Goal: Transaction & Acquisition: Purchase product/service

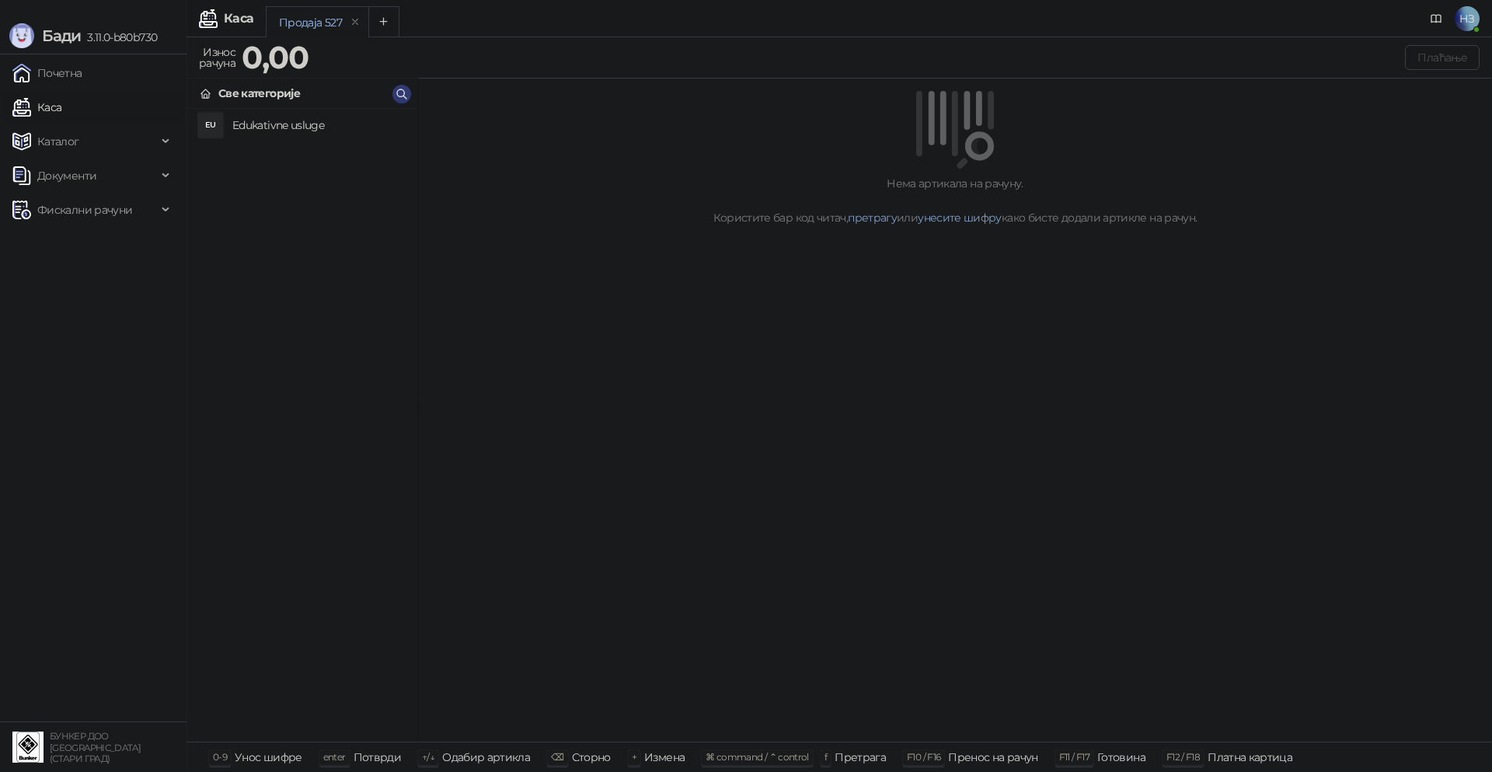
click at [274, 134] on h4 "Edukativne usluge" at bounding box center [318, 125] width 173 height 25
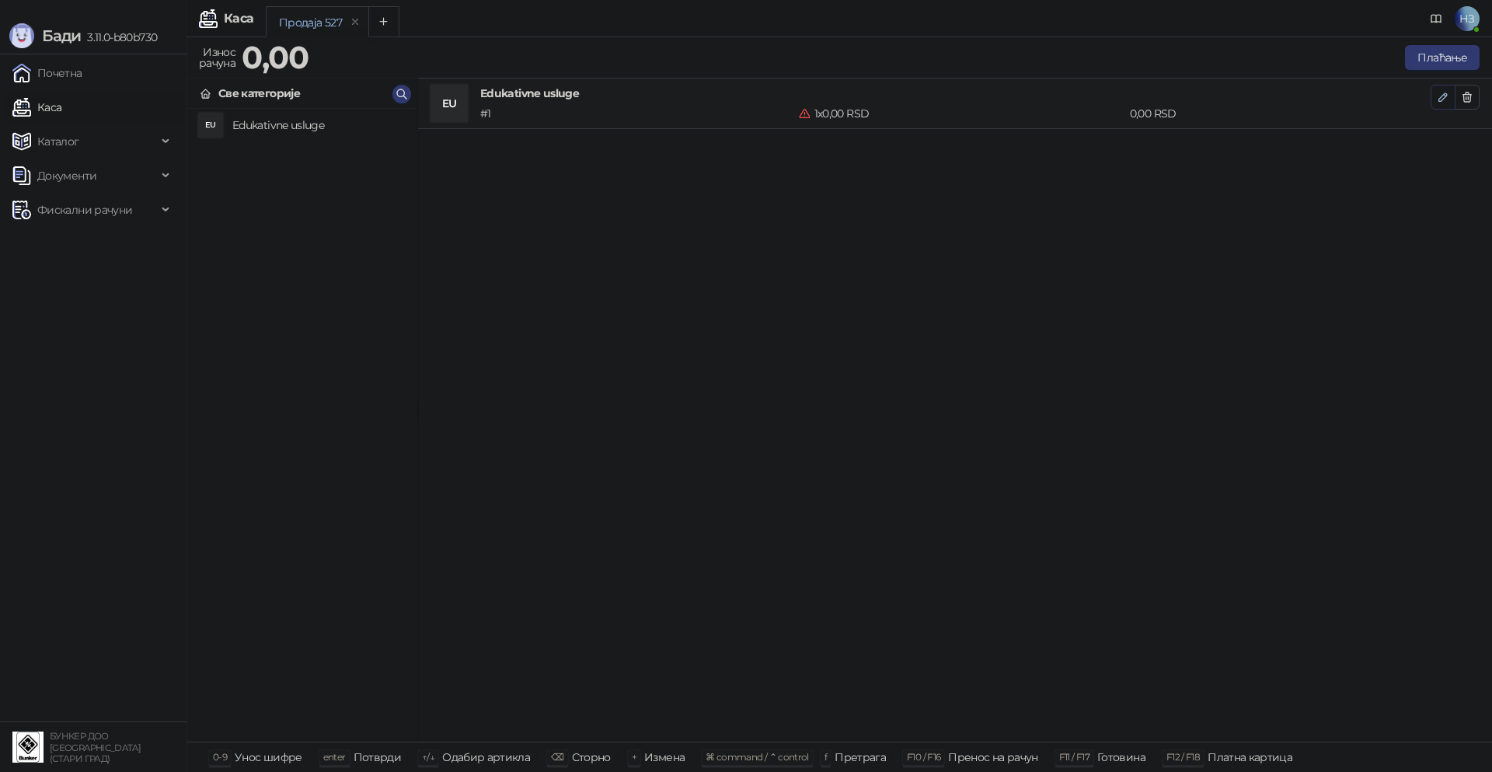
click at [1444, 94] on icon "button" at bounding box center [1443, 97] width 8 height 8
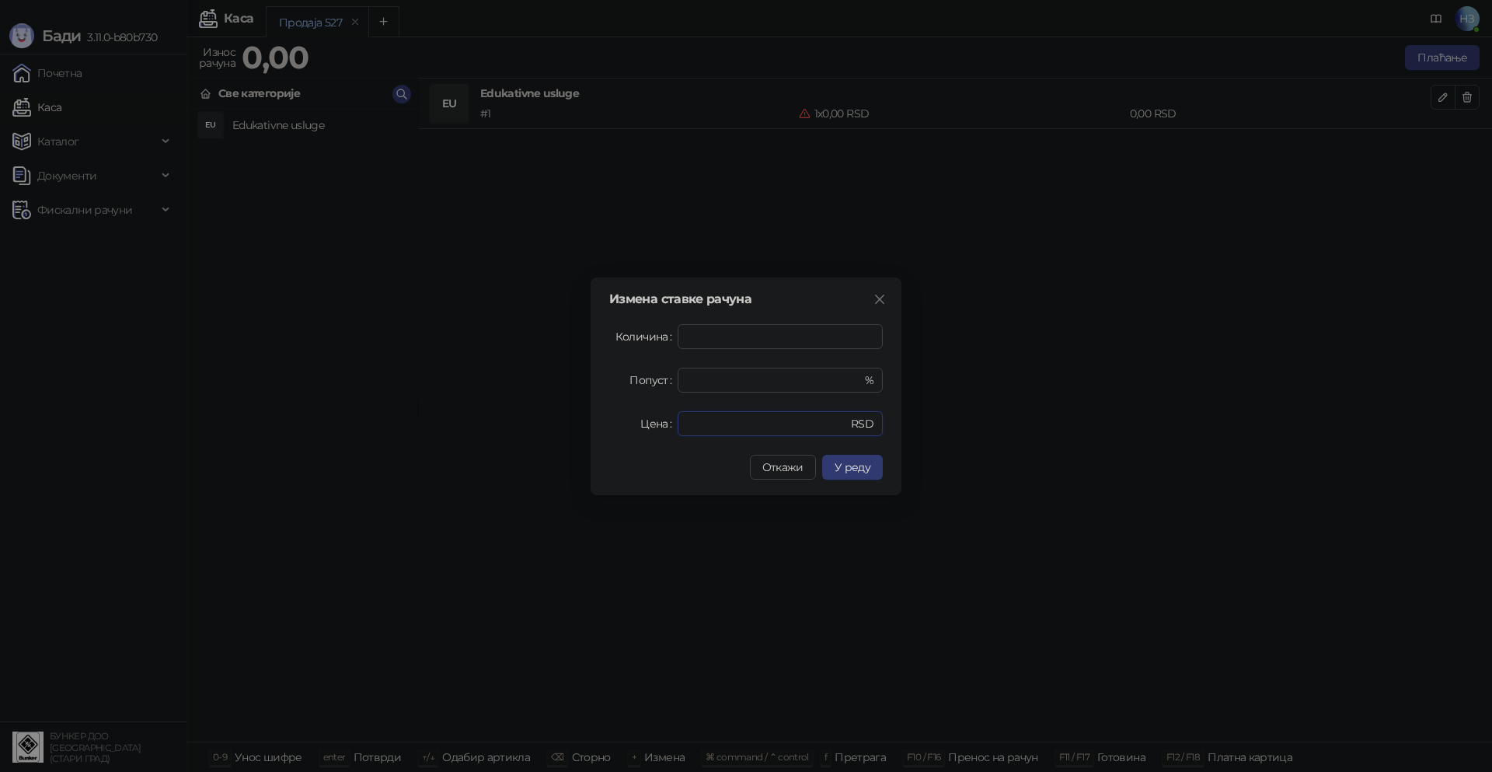
drag, startPoint x: 692, startPoint y: 426, endPoint x: 673, endPoint y: 500, distance: 77.1
click at [627, 430] on div "Цена * RSD" at bounding box center [746, 423] width 274 height 25
type input "****"
click at [850, 469] on span "У реду" at bounding box center [853, 467] width 36 height 14
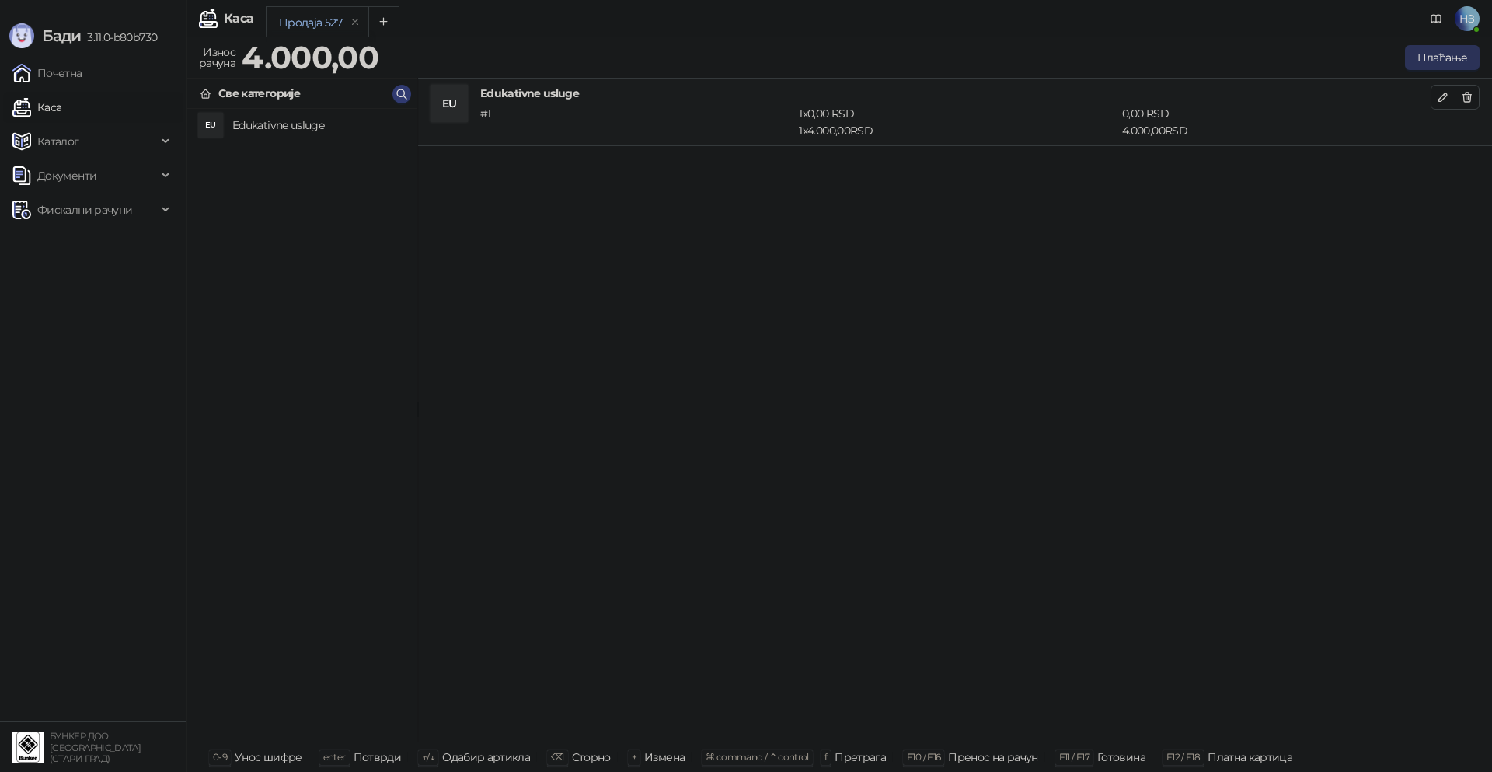
click at [1452, 52] on button "Плаћање" at bounding box center [1442, 57] width 75 height 25
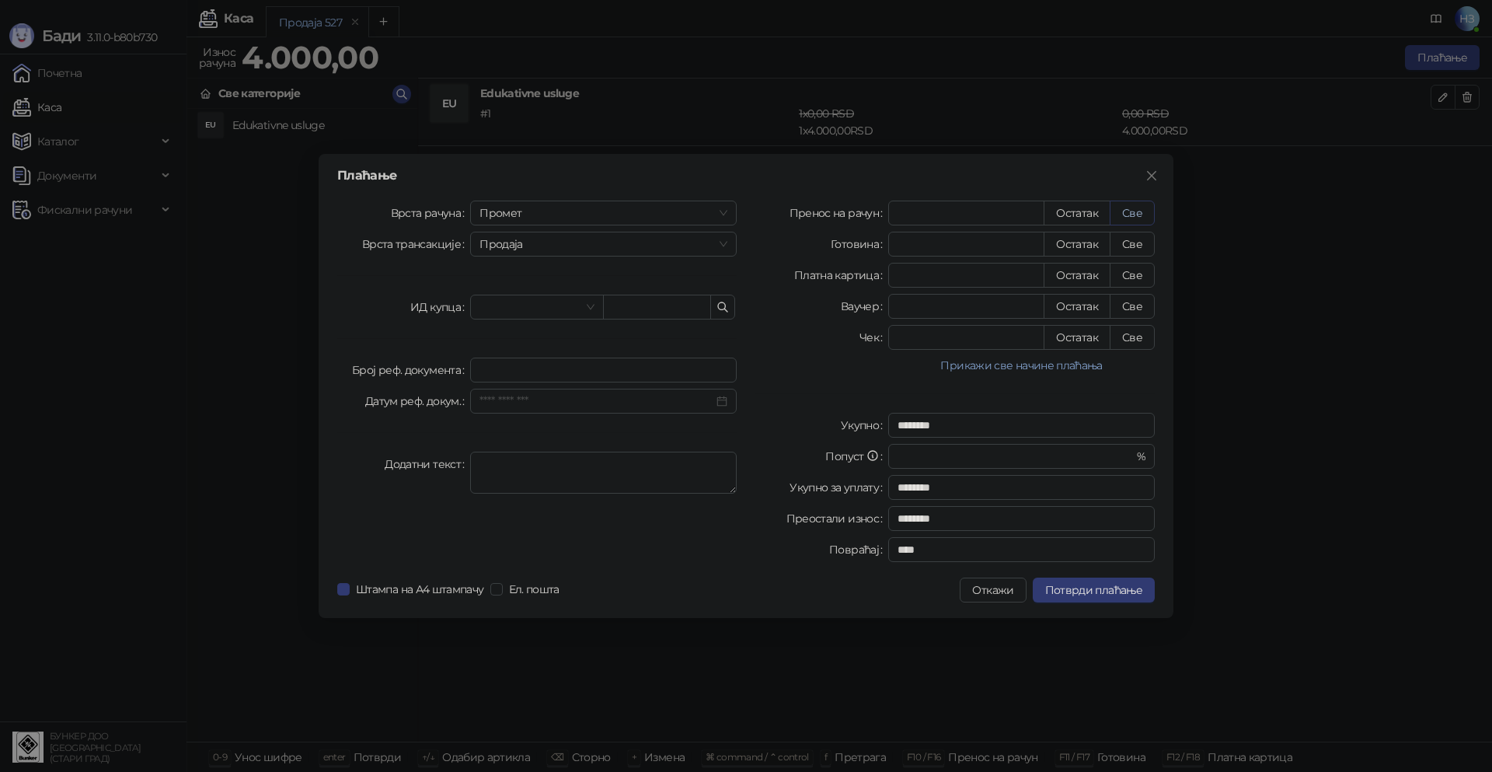
click at [1131, 212] on button "Све" at bounding box center [1132, 212] width 45 height 25
type input "****"
click at [1084, 594] on span "Потврди плаћање" at bounding box center [1093, 590] width 97 height 14
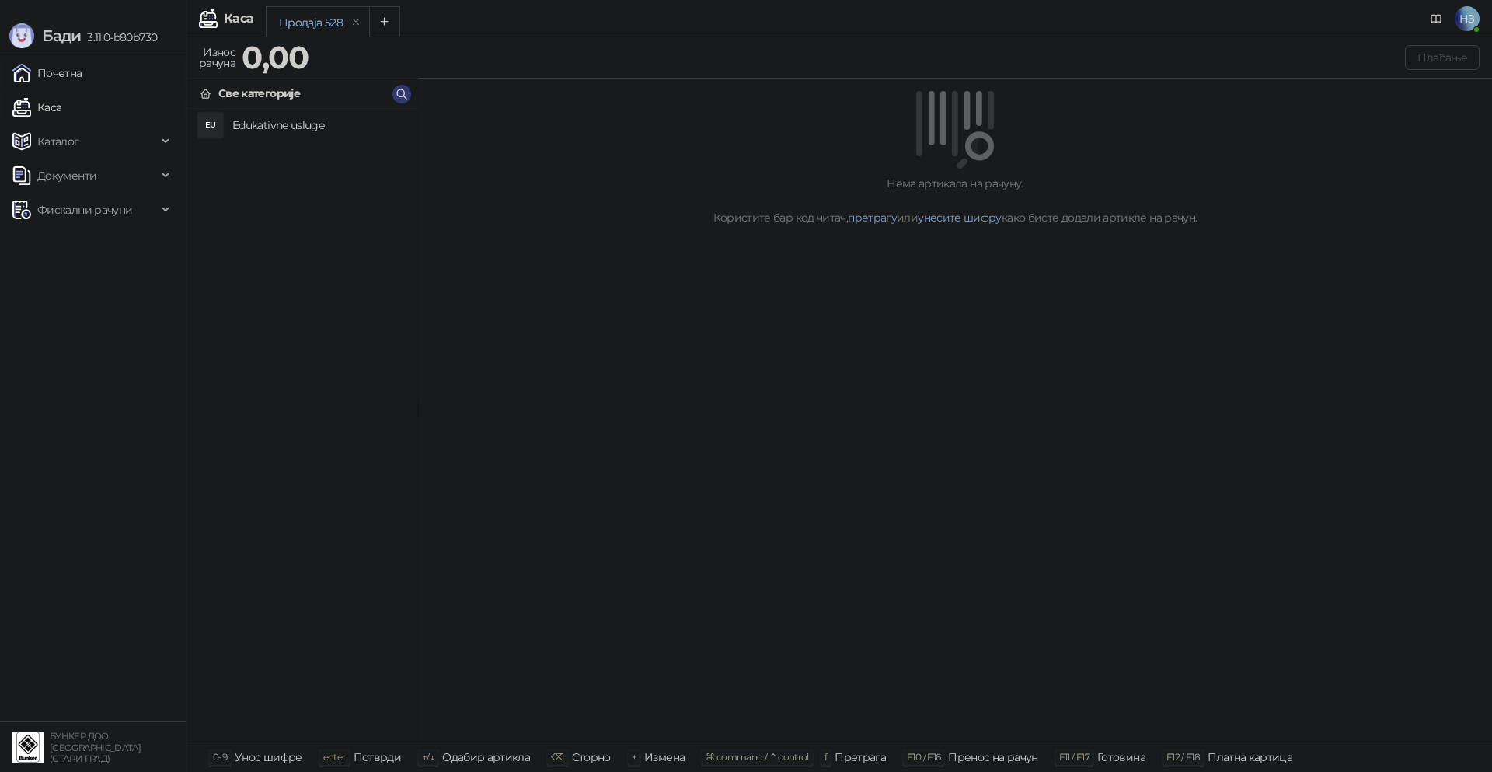
click at [65, 77] on link "Почетна" at bounding box center [47, 73] width 70 height 31
